Goal: Information Seeking & Learning: Learn about a topic

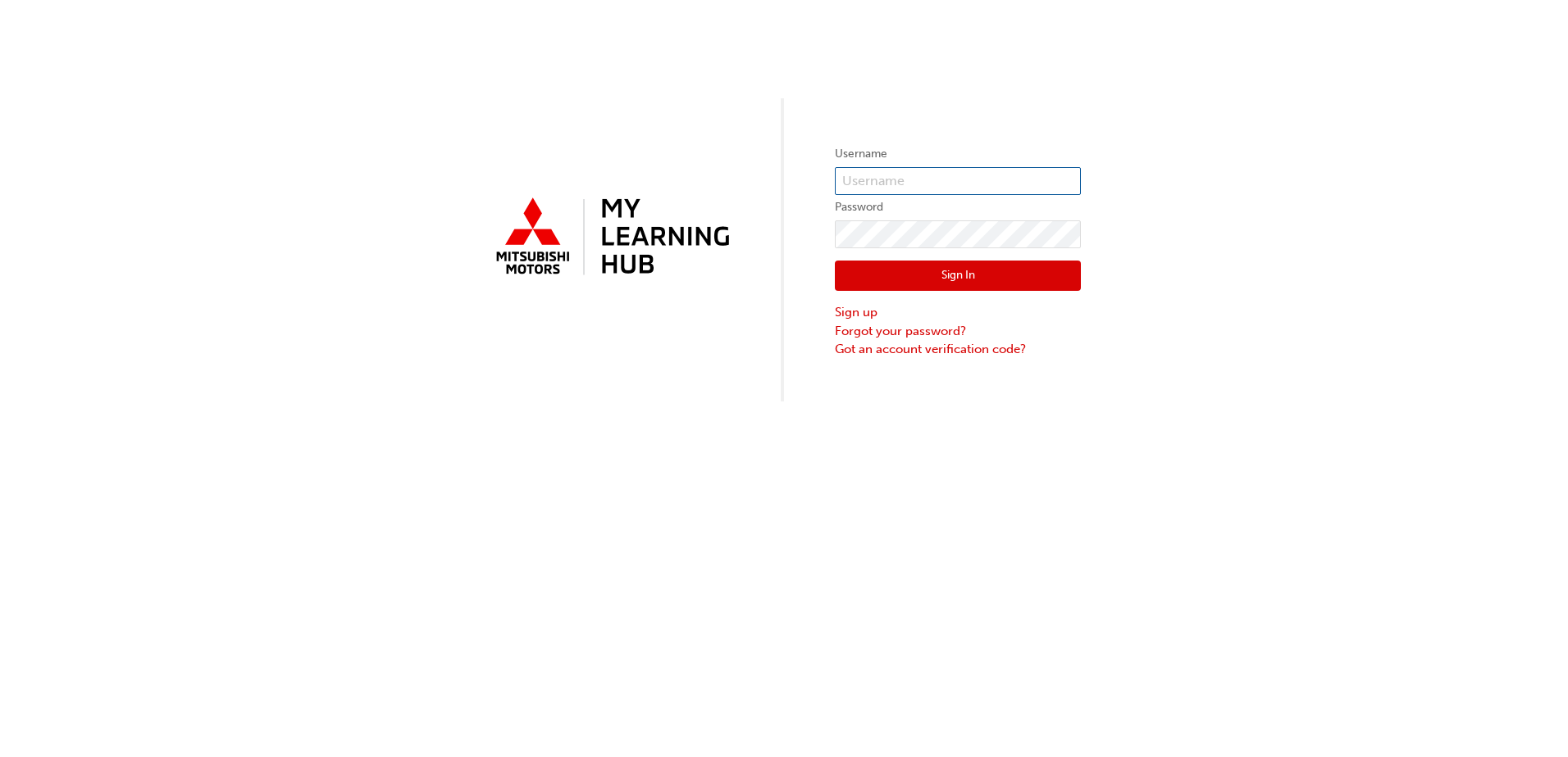
click at [923, 184] on input "text" at bounding box center [958, 181] width 246 height 28
click at [465, 97] on div "Username Password Sign In Sign up Forgot your password? Got an account verifica…" at bounding box center [784, 201] width 1568 height 402
click at [910, 174] on input "text" at bounding box center [958, 181] width 246 height 28
click at [941, 175] on input "text" at bounding box center [958, 181] width 246 height 28
click at [941, 179] on input "text" at bounding box center [958, 181] width 246 height 28
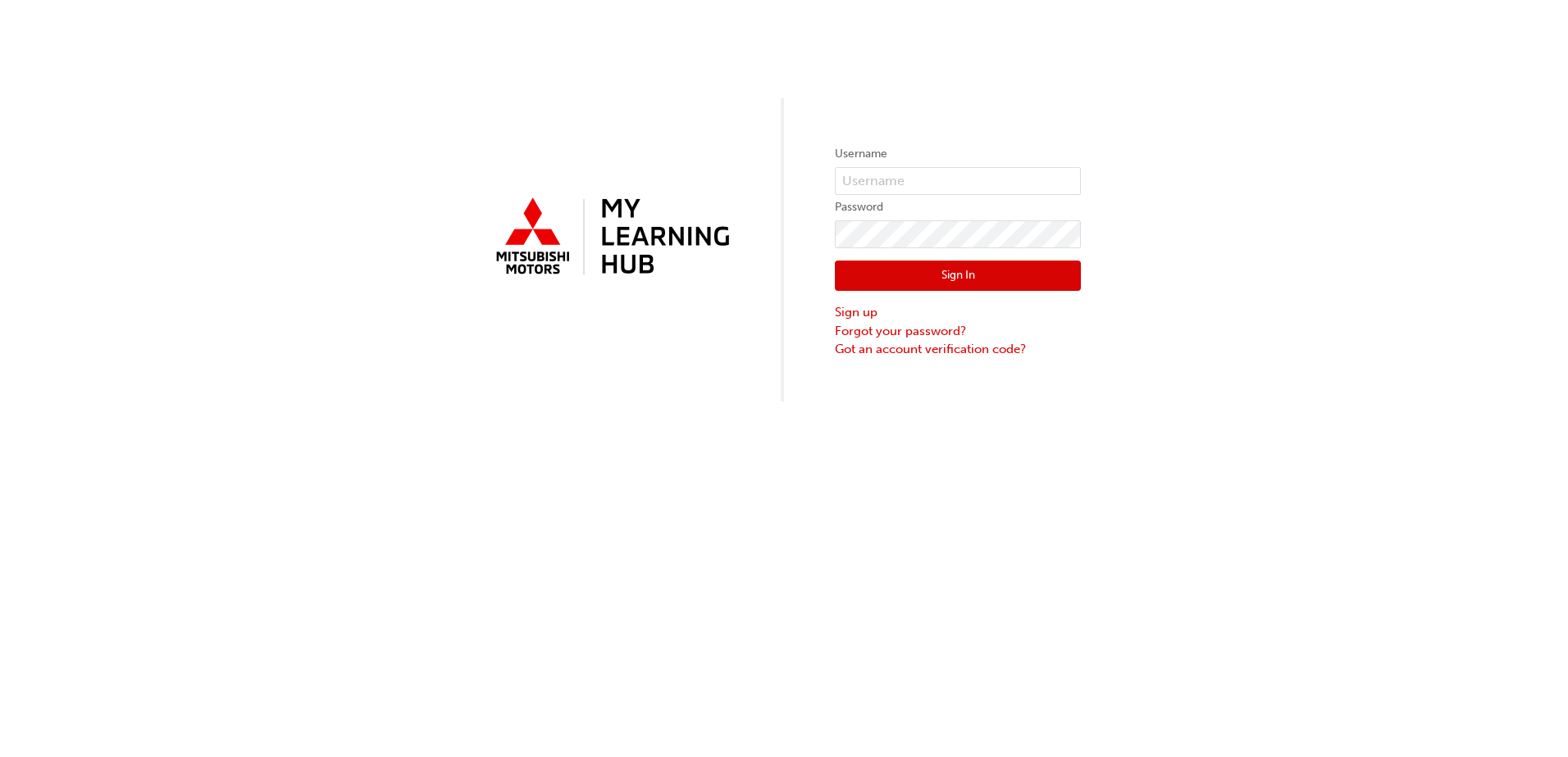
click at [409, 499] on div "Username Password Sign In Sign up Forgot your password? Got an account verifica…" at bounding box center [784, 378] width 1568 height 757
click at [927, 163] on label "Username" at bounding box center [958, 153] width 246 height 20
click at [924, 187] on input "text" at bounding box center [958, 181] width 246 height 28
paste input "5303599"
type input "0005303599"
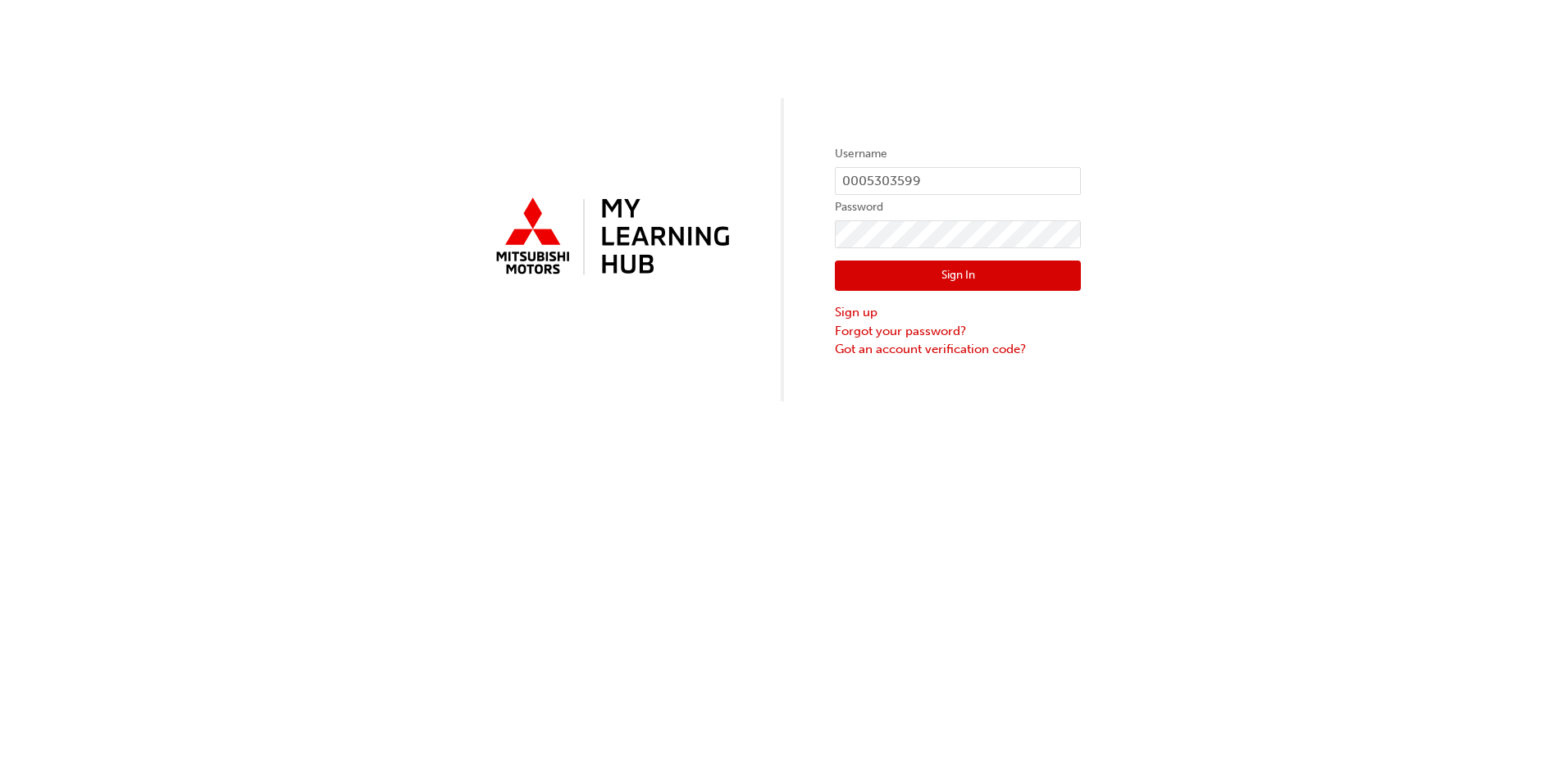
click at [980, 274] on button "Sign In" at bounding box center [958, 275] width 246 height 31
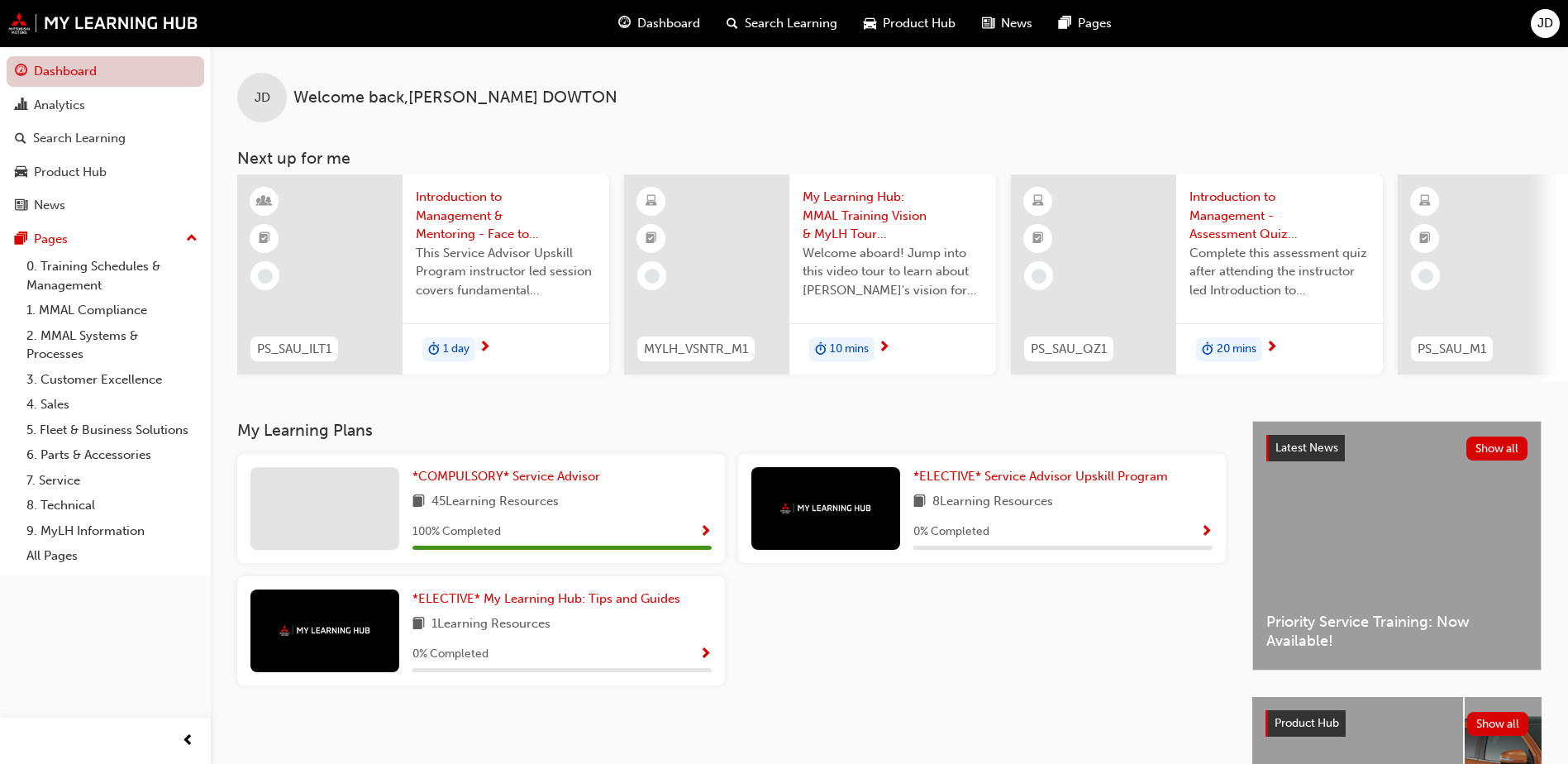
click at [96, 70] on link "Dashboard" at bounding box center [105, 71] width 198 height 31
click at [1069, 626] on div "*COMPULSORY* Service Advisor 45 Learning Resources 100 % Completed *ELECTIVE* S…" at bounding box center [732, 576] width 1002 height 245
click at [1379, 504] on div "Latest News Show all Priority Service Training: Now Available!" at bounding box center [1397, 545] width 288 height 248
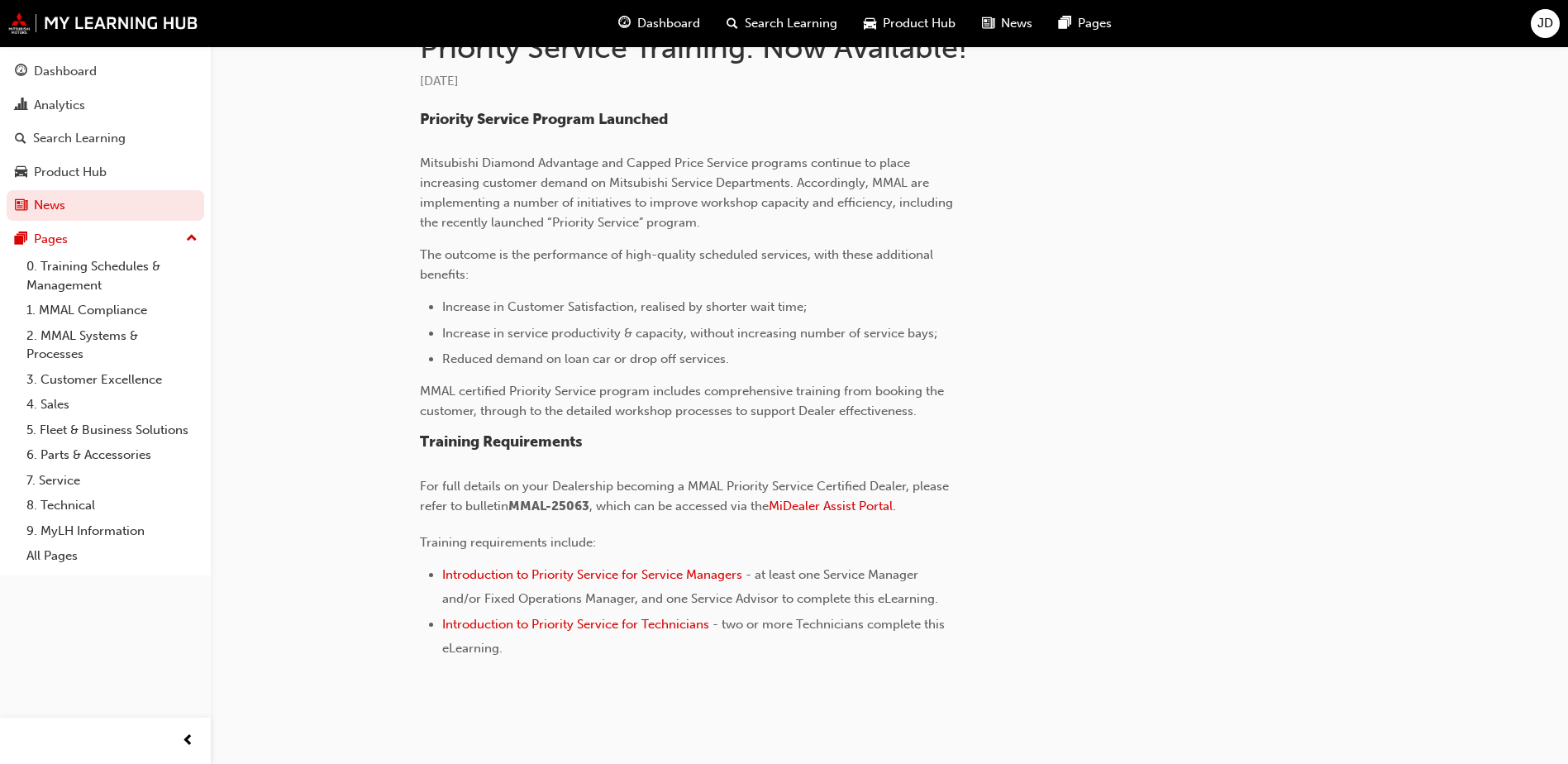
scroll to position [428, 0]
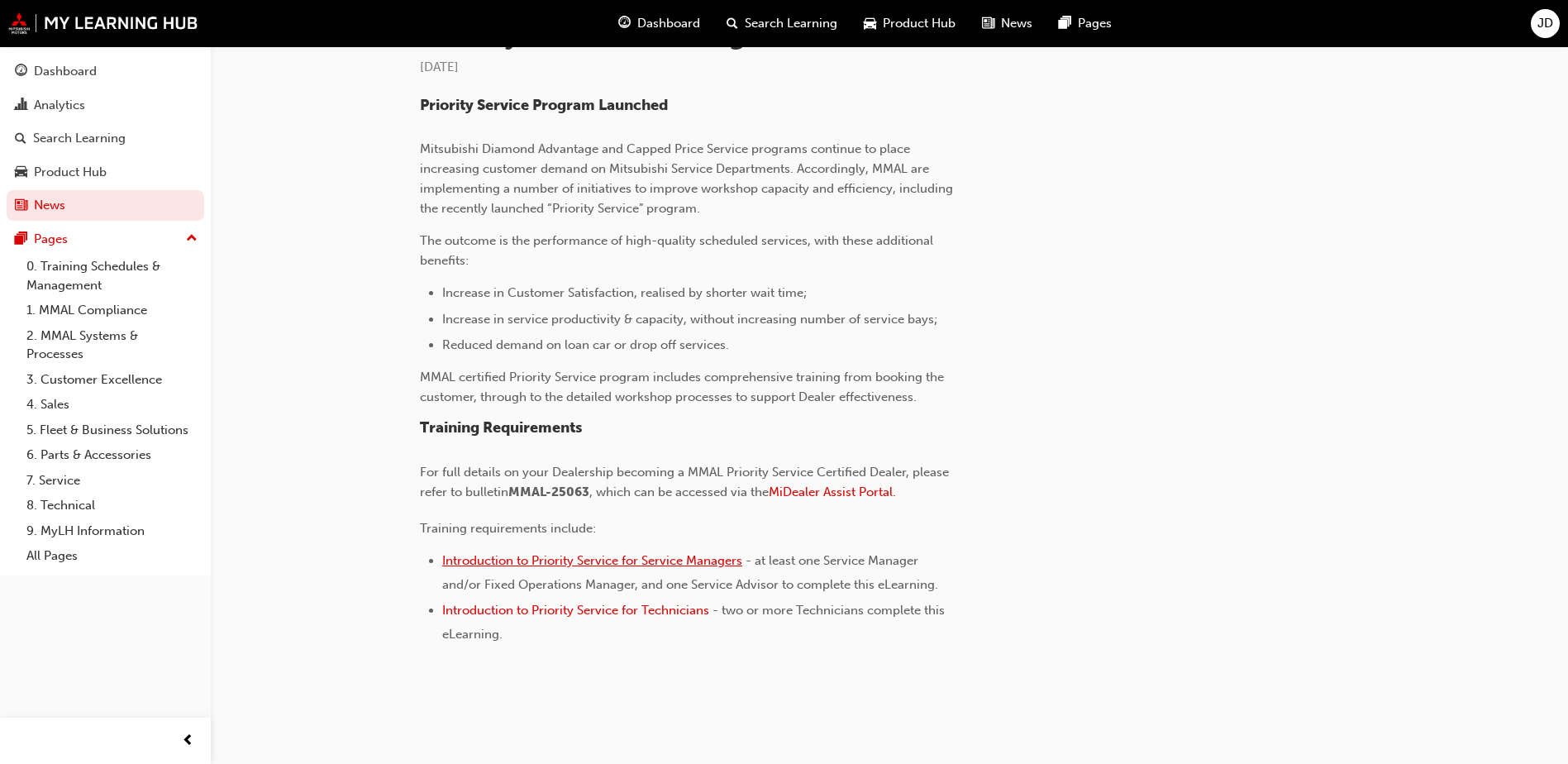
click at [686, 557] on span "Introduction to Priority Service for Service Managers" at bounding box center [592, 560] width 300 height 15
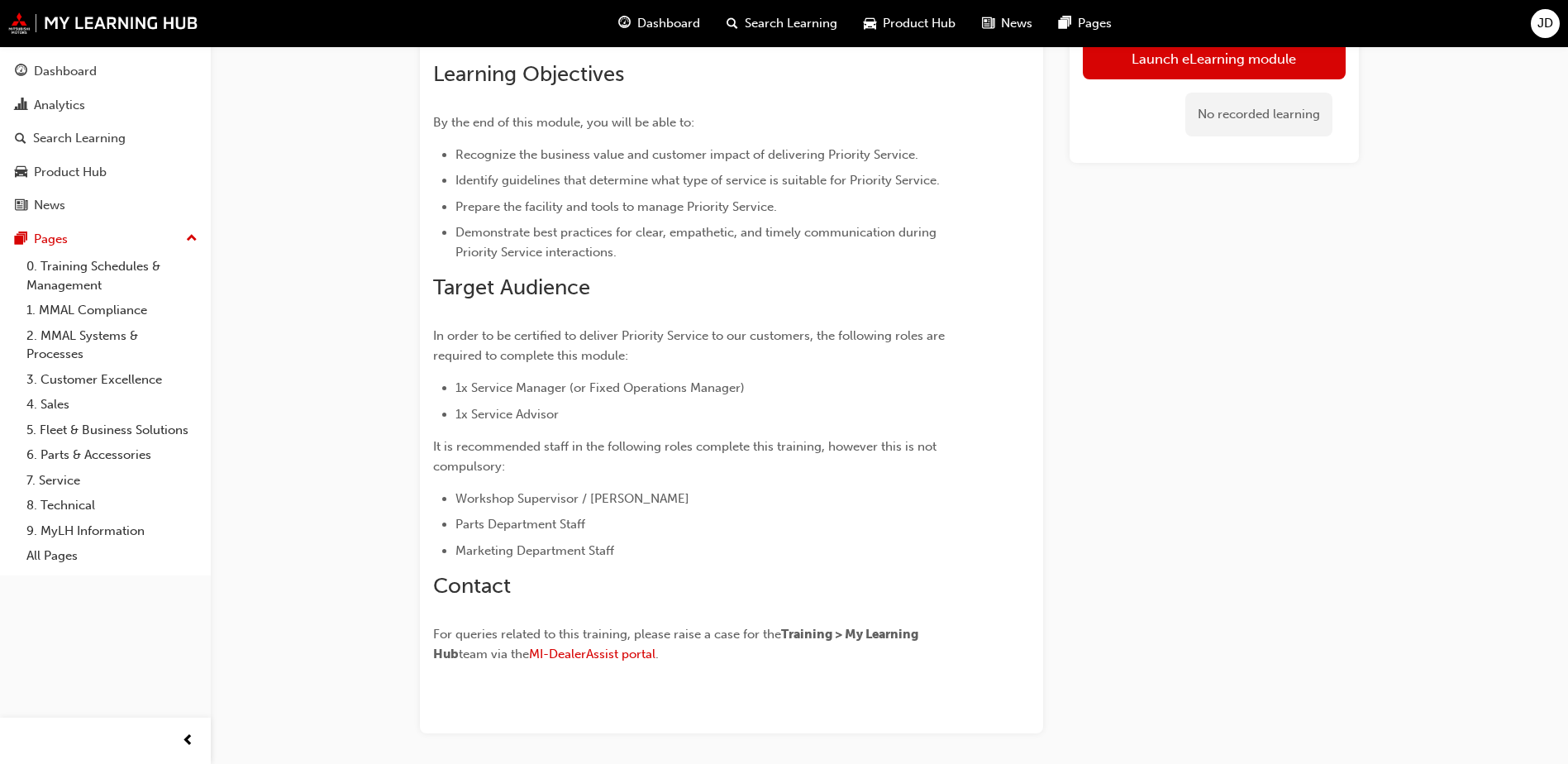
scroll to position [301, 0]
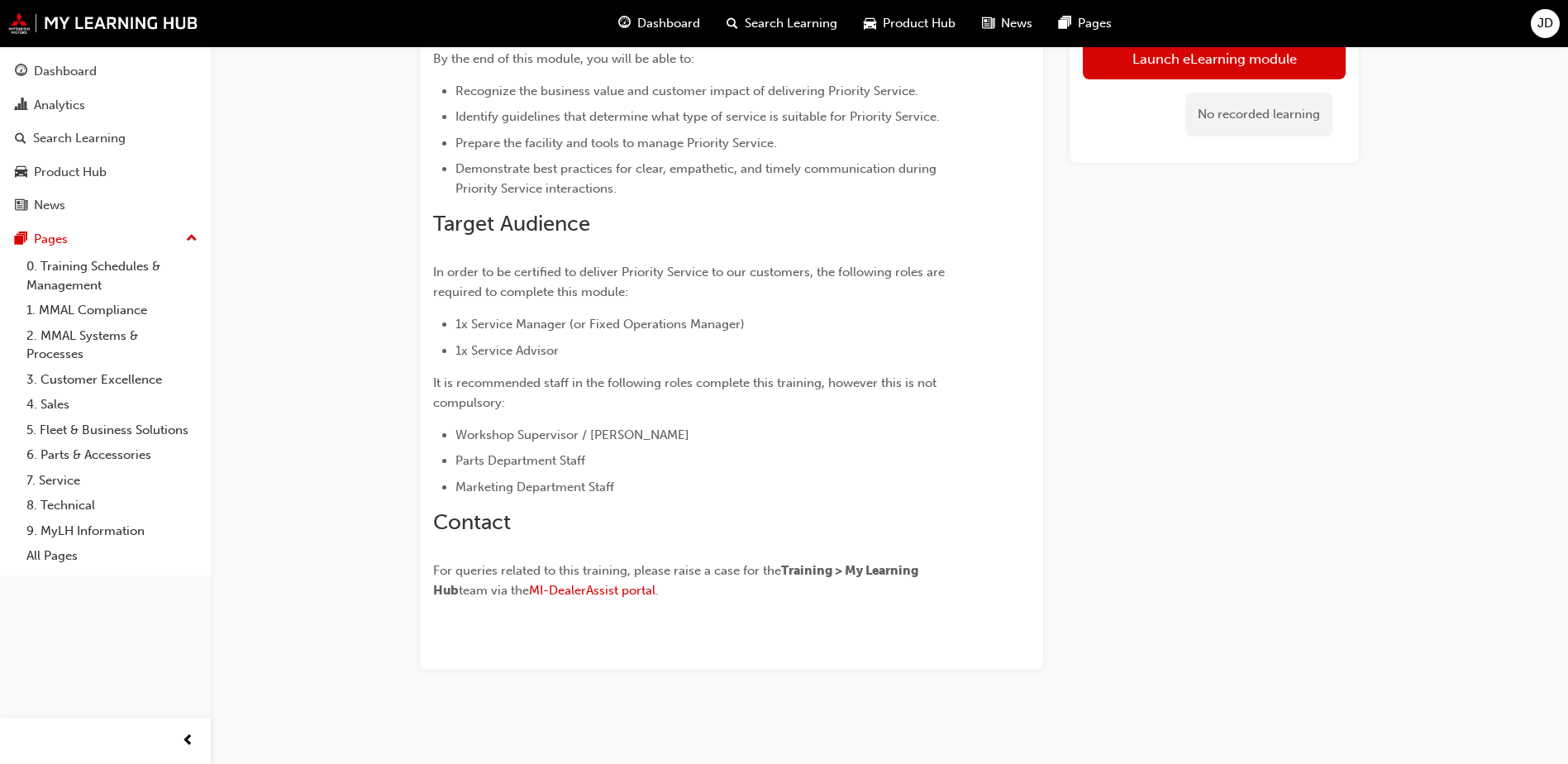
click at [616, 439] on span "Workshop Supervisor / Foreperson" at bounding box center [571, 435] width 234 height 15
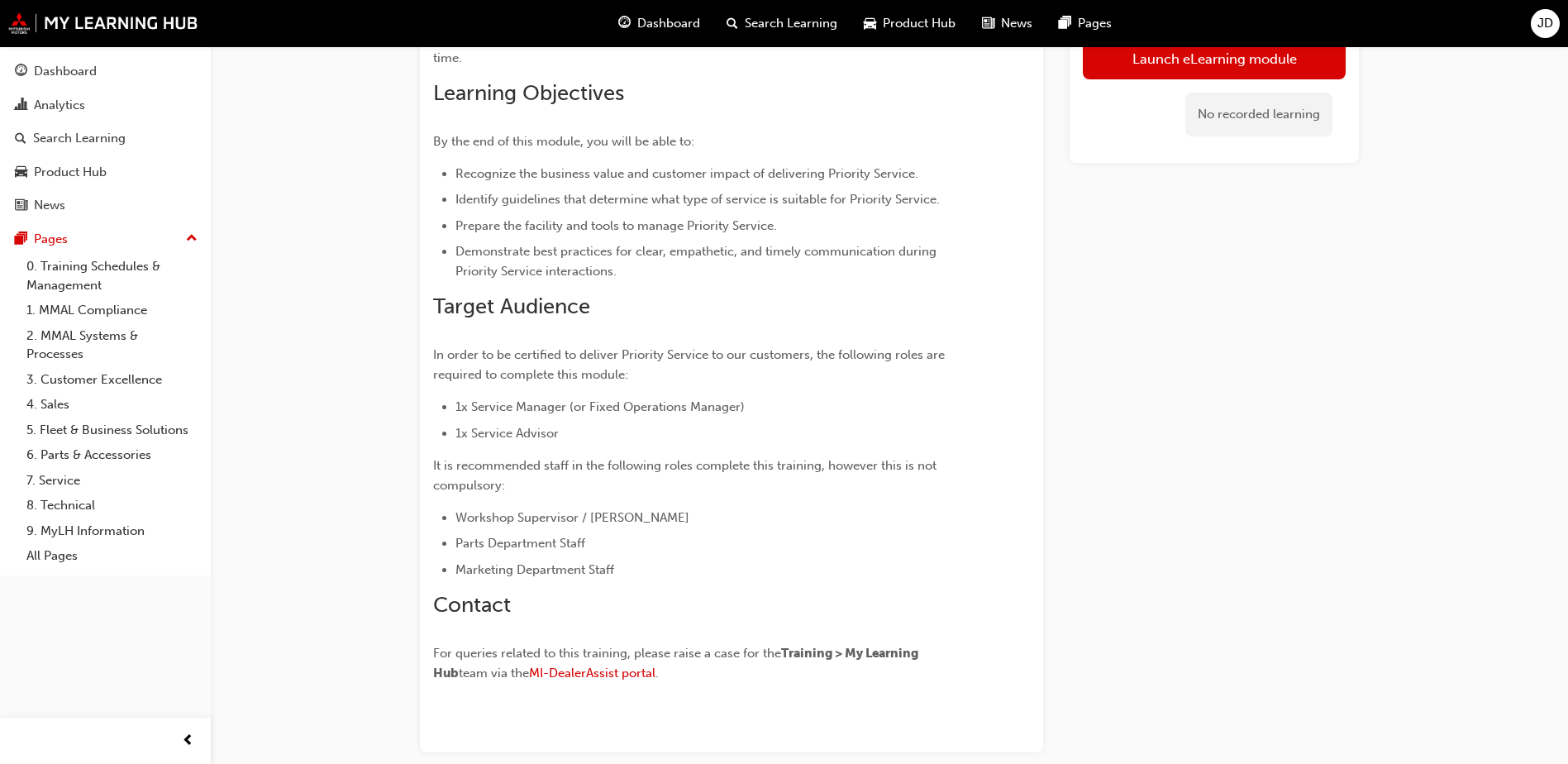
click at [782, 435] on li "1x Service Advisor" at bounding box center [712, 433] width 515 height 20
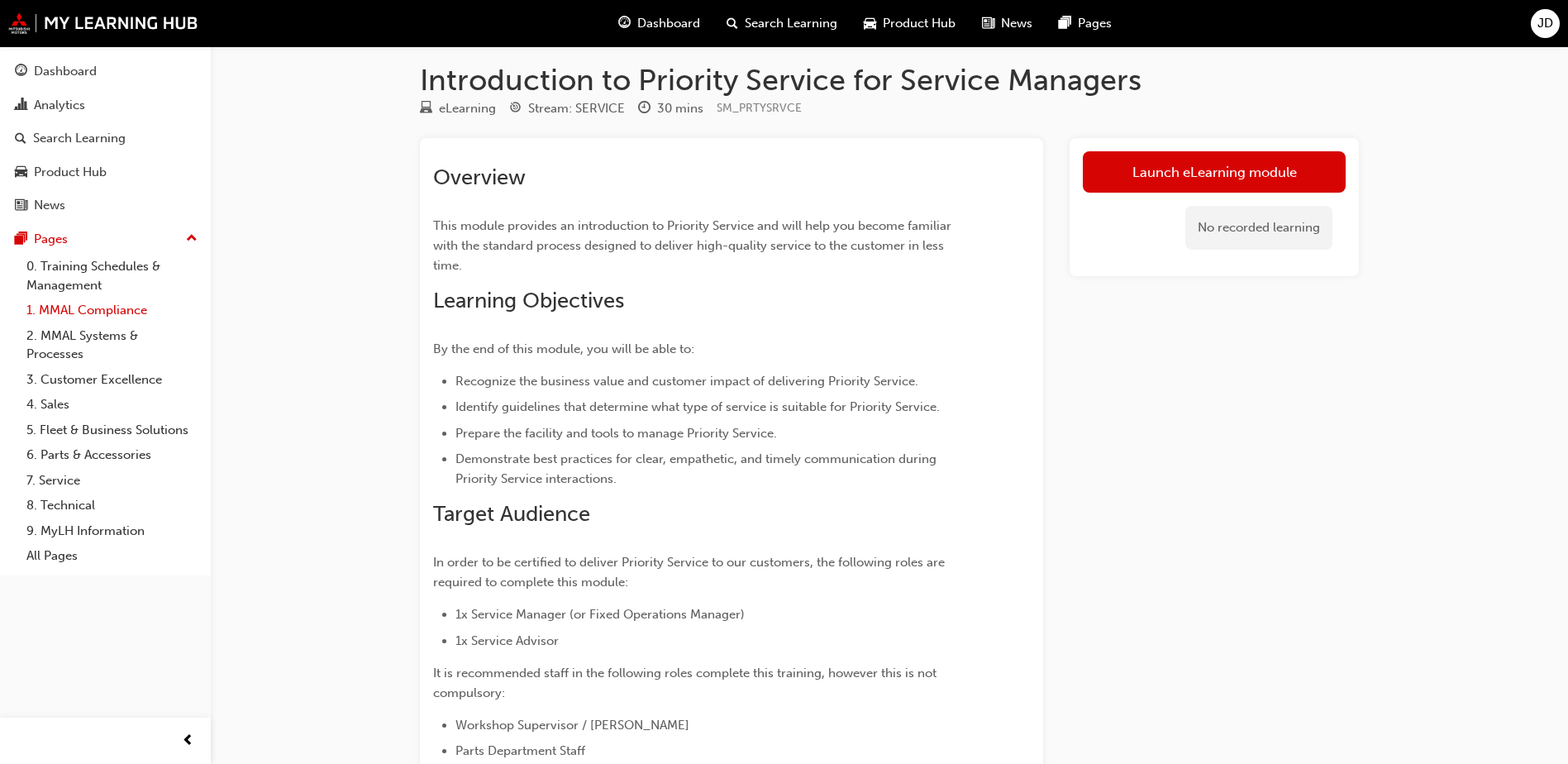
scroll to position [0, 0]
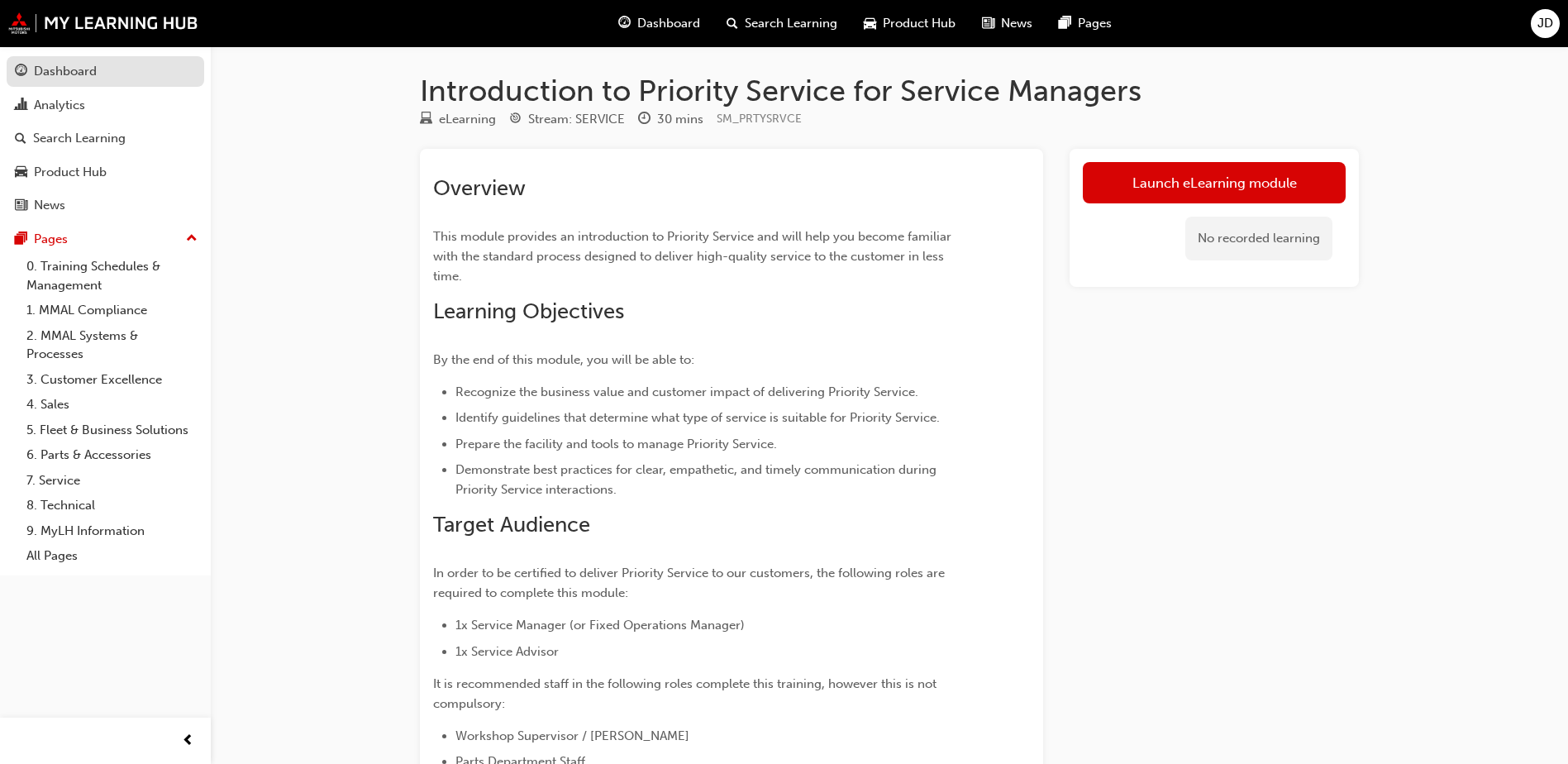
click at [98, 69] on div "Dashboard" at bounding box center [105, 71] width 181 height 21
